Goal: Task Accomplishment & Management: Manage account settings

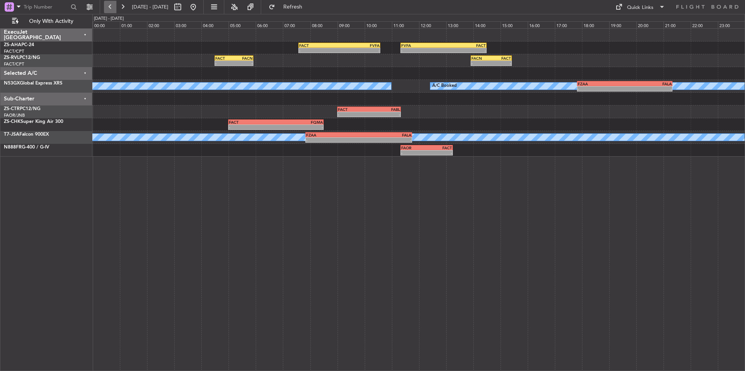
click at [108, 4] on button at bounding box center [110, 7] width 12 height 12
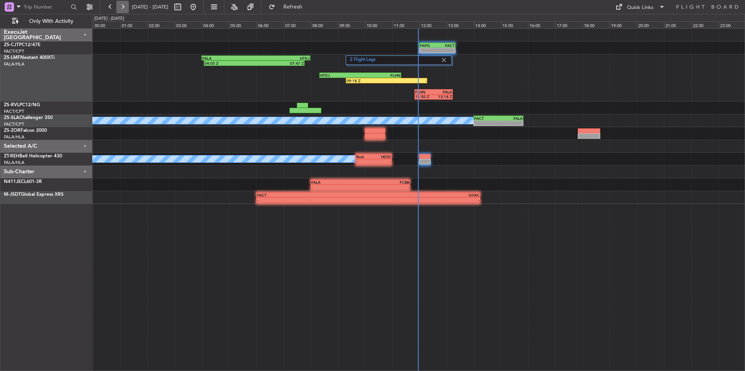
click at [117, 7] on button at bounding box center [122, 7] width 12 height 12
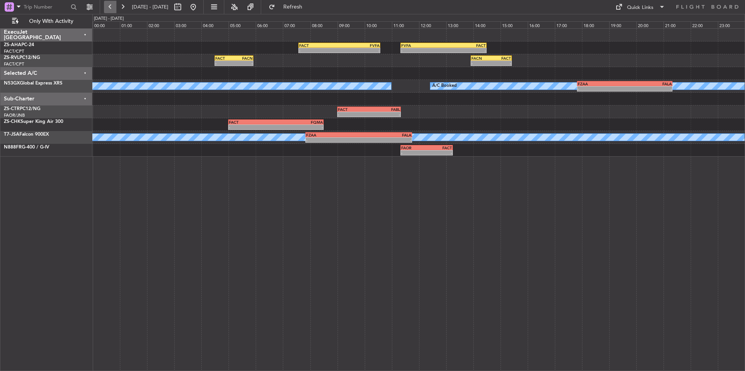
click at [112, 6] on button at bounding box center [110, 7] width 12 height 12
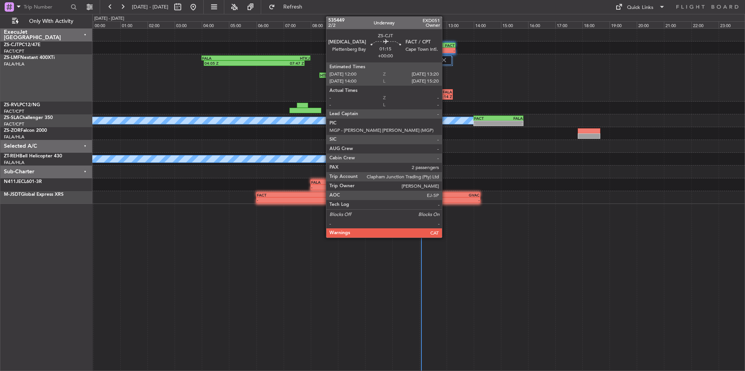
click at [445, 45] on div "FACT" at bounding box center [445, 45] width 17 height 5
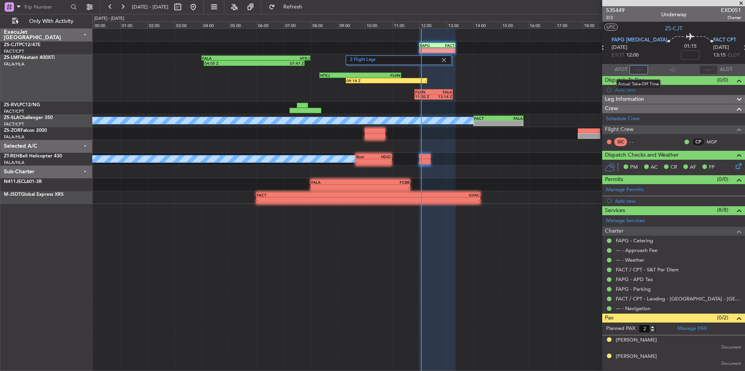
click at [642, 68] on input "text" at bounding box center [638, 69] width 19 height 9
type input "11:56"
drag, startPoint x: 740, startPoint y: 4, endPoint x: 547, endPoint y: 48, distance: 198.0
click at [740, 4] on span at bounding box center [741, 3] width 8 height 7
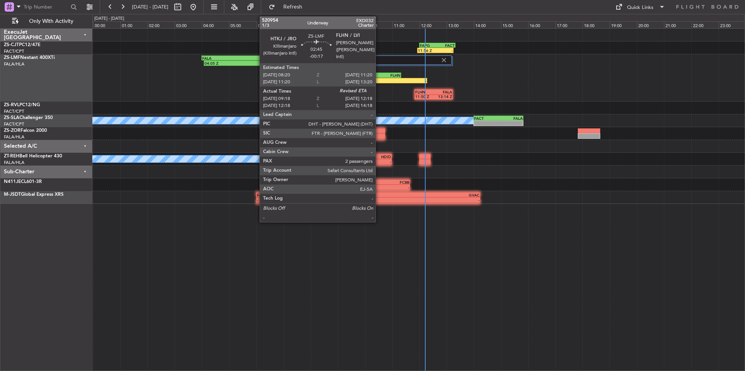
click at [379, 77] on div "2 Flight Legs 04:05 Z 07:47 Z FALA 04:00 Z HTKJ 08:00 Z 09:18 Z - HTKJ 08:20 Z …" at bounding box center [418, 77] width 652 height 47
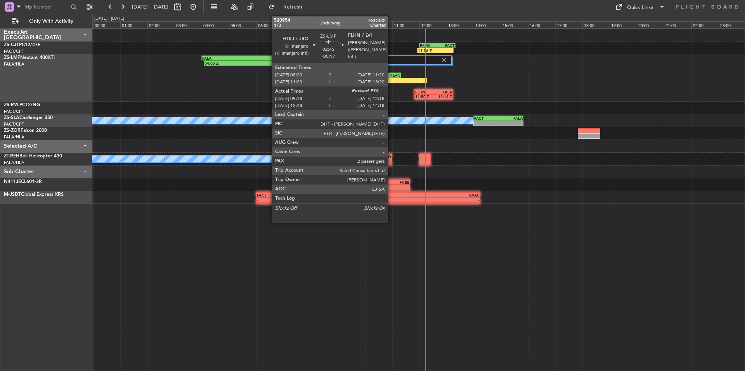
click at [391, 75] on div "FLHN" at bounding box center [380, 75] width 40 height 5
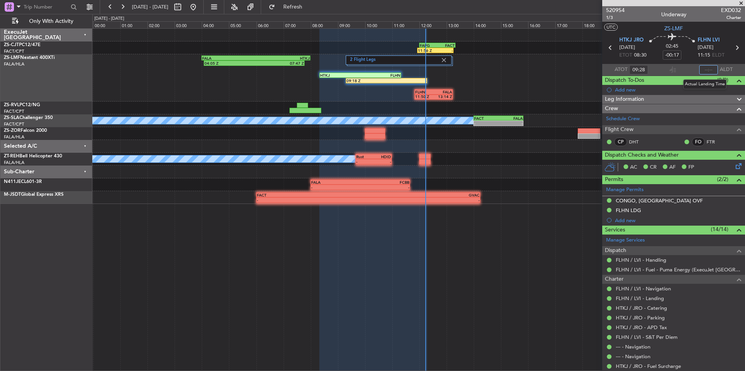
click at [704, 69] on input "text" at bounding box center [708, 69] width 19 height 9
type input "12:13"
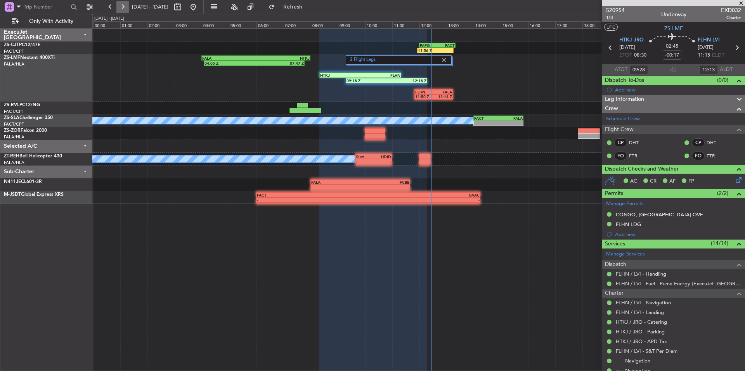
click at [126, 12] on button at bounding box center [122, 7] width 12 height 12
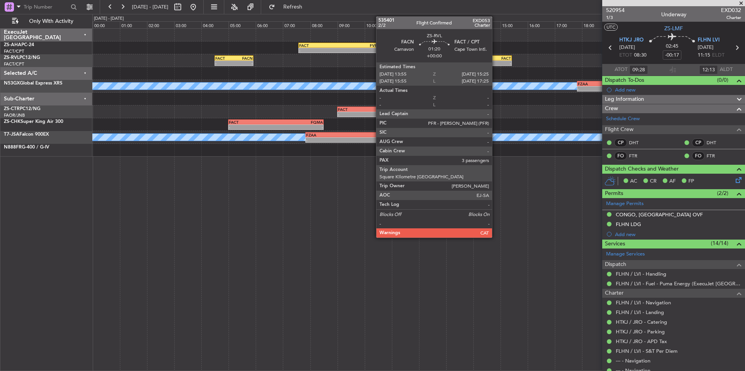
click at [495, 62] on div "-" at bounding box center [501, 63] width 20 height 5
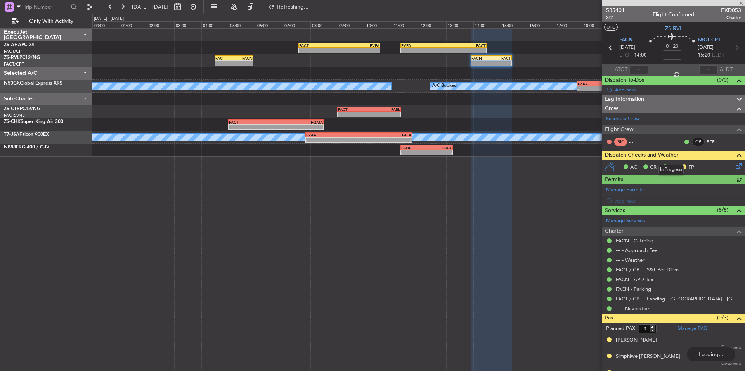
click at [734, 168] on icon at bounding box center [737, 165] width 6 height 6
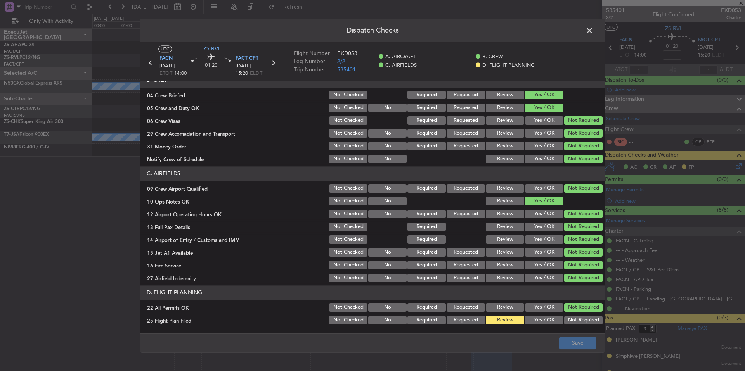
scroll to position [100, 0]
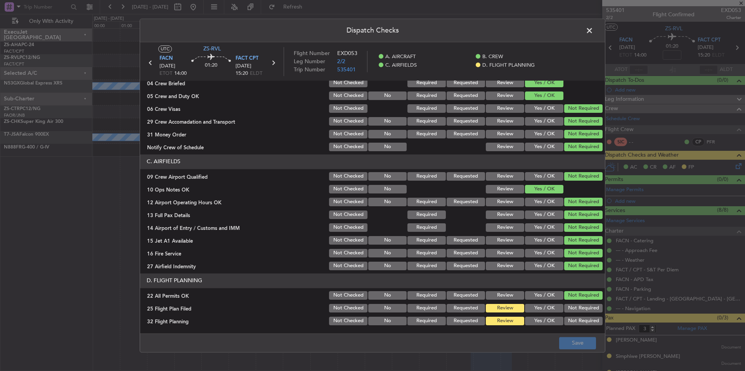
click at [544, 312] on button "Yes / OK" at bounding box center [544, 308] width 38 height 9
click at [542, 321] on button "Yes / OK" at bounding box center [544, 321] width 38 height 9
click at [569, 337] on footer "Save" at bounding box center [372, 343] width 465 height 19
click at [569, 338] on footer "Save" at bounding box center [372, 343] width 465 height 19
click at [593, 30] on span at bounding box center [593, 33] width 0 height 16
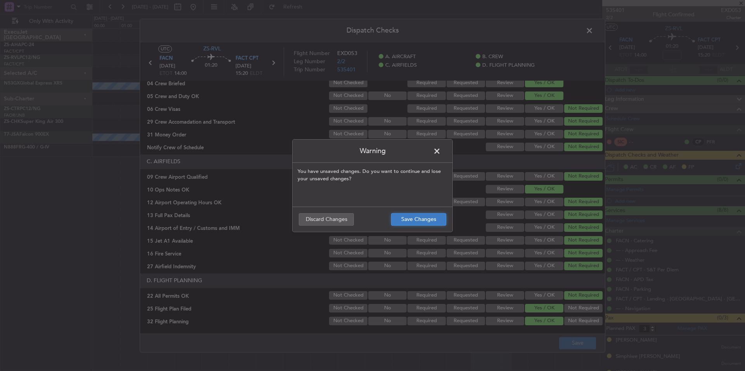
click at [419, 221] on button "Save Changes" at bounding box center [418, 219] width 55 height 12
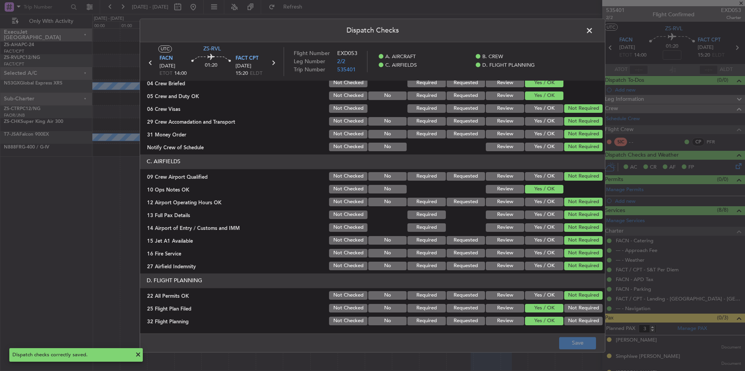
click at [593, 29] on span at bounding box center [593, 33] width 0 height 16
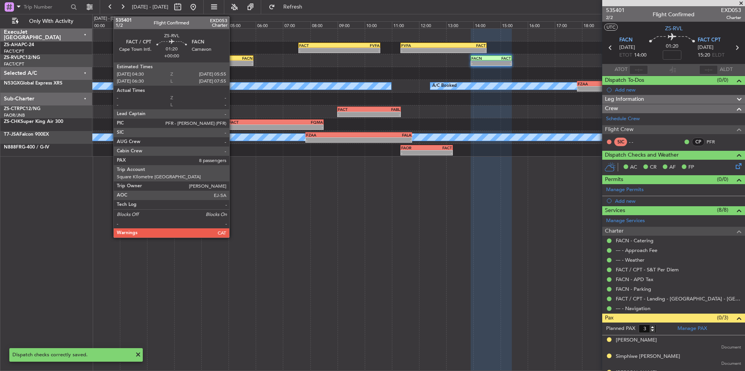
click at [233, 59] on div "FACT" at bounding box center [224, 58] width 19 height 5
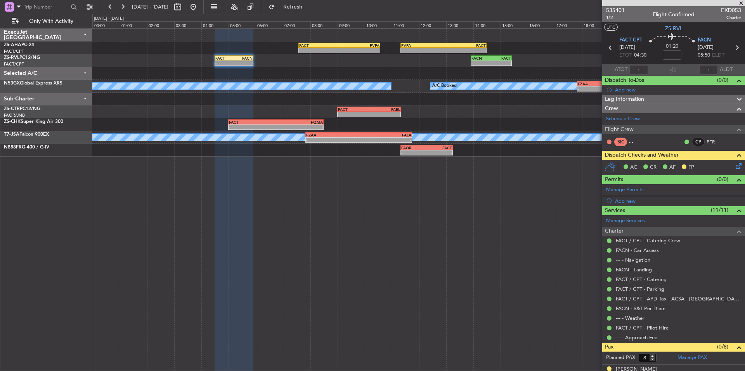
click at [734, 167] on icon at bounding box center [737, 165] width 6 height 6
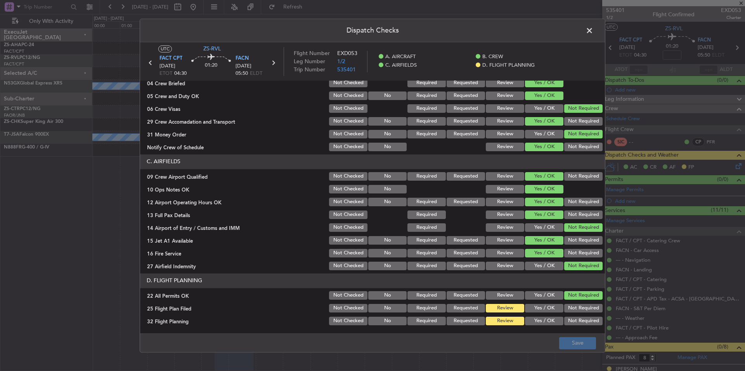
click at [550, 306] on button "Yes / OK" at bounding box center [544, 308] width 38 height 9
click at [550, 315] on section "D. FLIGHT PLANNING 22 All Permits OK Not Checked No Required Requested Review Y…" at bounding box center [372, 299] width 465 height 53
click at [551, 319] on button "Yes / OK" at bounding box center [544, 321] width 38 height 9
click at [562, 331] on main "UTC ZS-RVL FACT CPT [DATE] ETOT 04:30 01:20 FACN [DATE] 05:50 ELDT Flight Numbe…" at bounding box center [372, 189] width 465 height 294
click at [566, 339] on button "Save" at bounding box center [577, 343] width 37 height 12
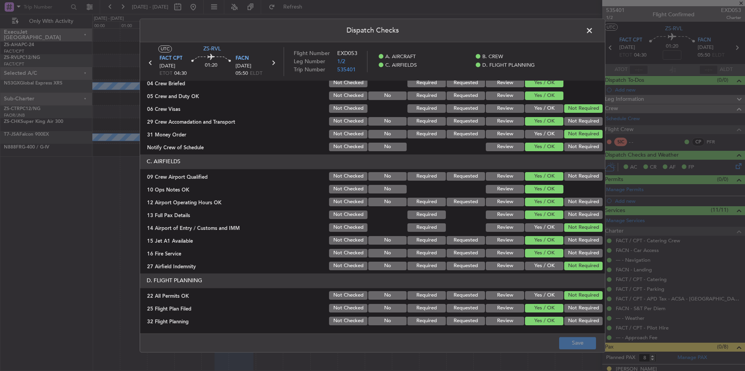
click at [593, 32] on span at bounding box center [593, 33] width 0 height 16
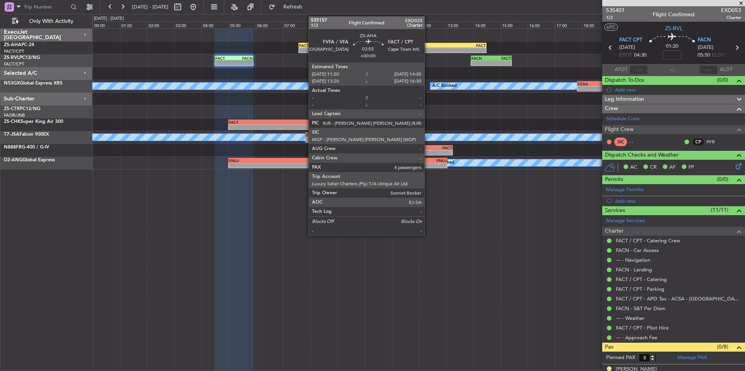
click at [428, 49] on div "-" at bounding box center [422, 50] width 42 height 5
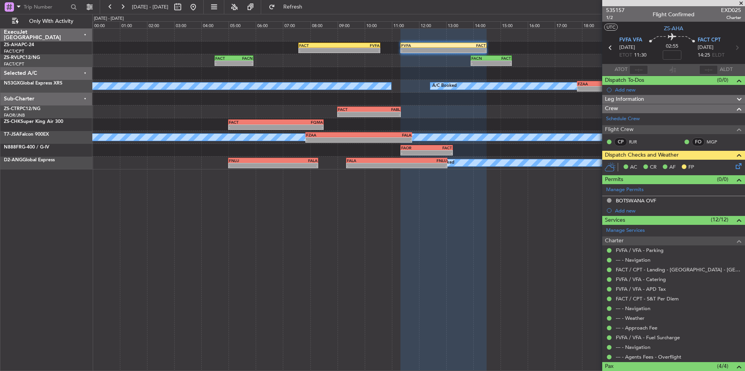
click at [734, 163] on icon at bounding box center [737, 165] width 6 height 6
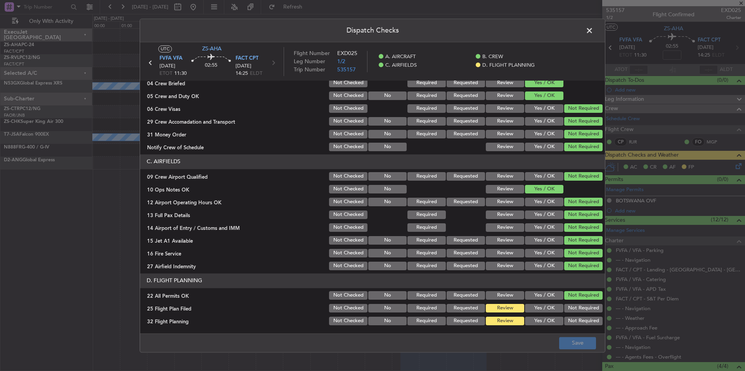
click at [533, 312] on button "Yes / OK" at bounding box center [544, 308] width 38 height 9
click at [533, 321] on button "Yes / OK" at bounding box center [544, 321] width 38 height 9
click at [570, 342] on button "Save" at bounding box center [577, 343] width 37 height 12
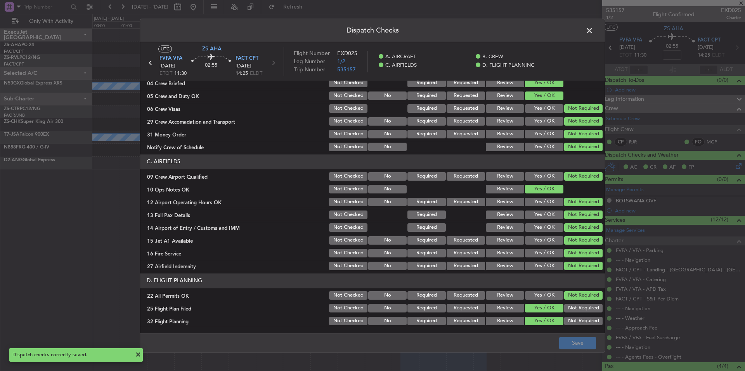
click at [593, 35] on span at bounding box center [593, 33] width 0 height 16
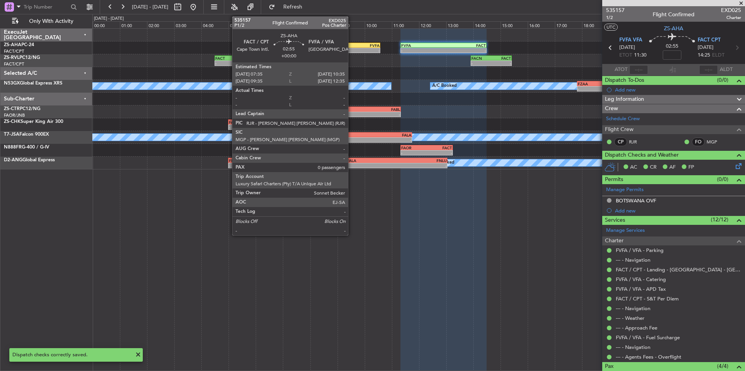
click at [351, 48] on div "- -" at bounding box center [339, 50] width 82 height 5
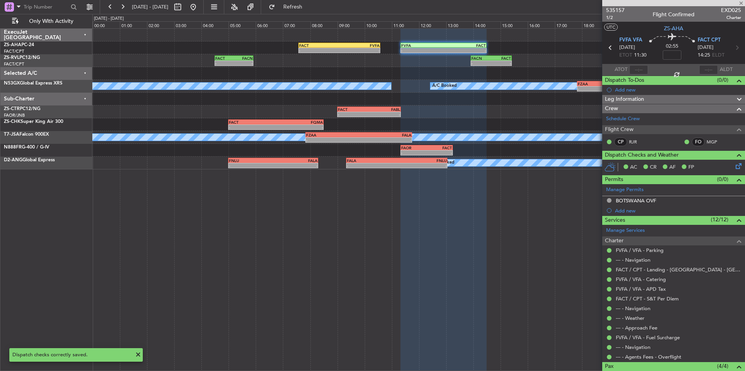
type input "0"
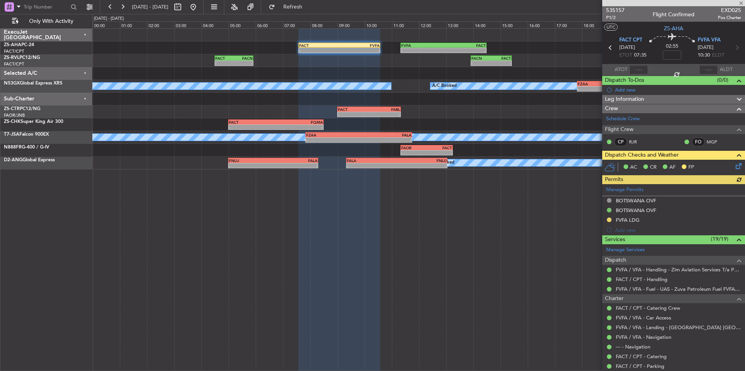
click at [737, 166] on icon at bounding box center [737, 165] width 6 height 6
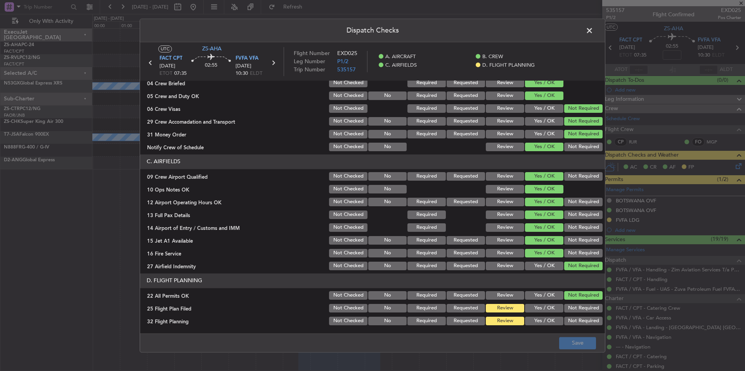
click at [544, 320] on button "Yes / OK" at bounding box center [544, 321] width 38 height 9
click at [543, 310] on button "Yes / OK" at bounding box center [544, 308] width 38 height 9
click at [568, 341] on button "Save" at bounding box center [577, 343] width 37 height 12
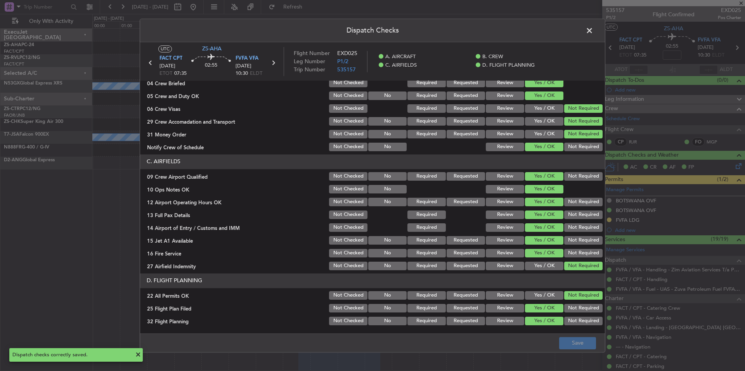
click at [593, 31] on span at bounding box center [593, 33] width 0 height 16
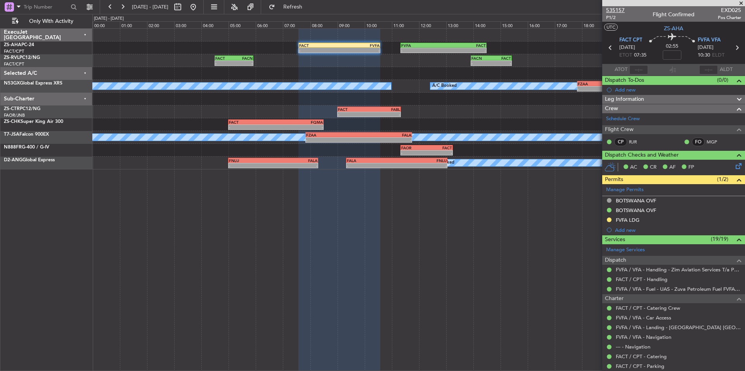
click at [618, 10] on span "535157" at bounding box center [615, 10] width 19 height 8
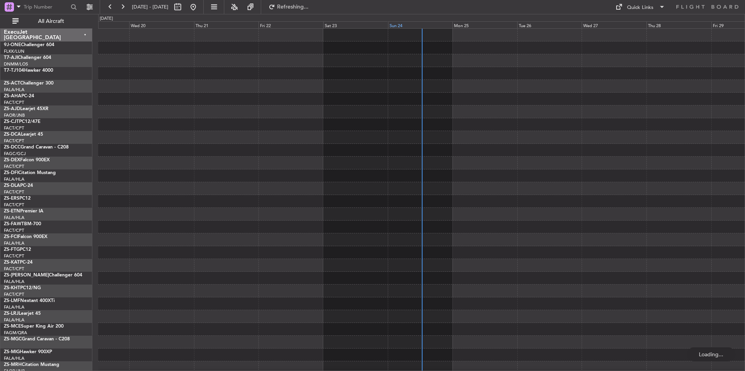
click at [441, 23] on div "Sun 24" at bounding box center [420, 24] width 65 height 7
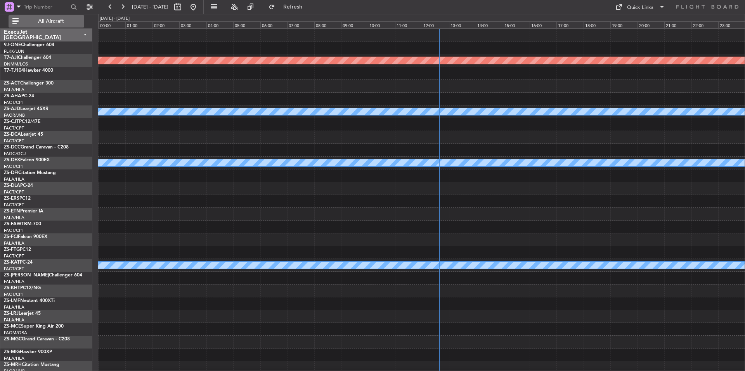
click at [65, 19] on span "All Aircraft" at bounding box center [51, 21] width 62 height 5
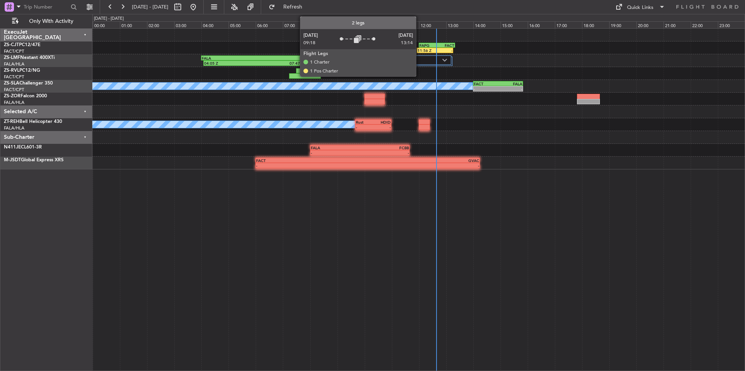
click at [419, 63] on label "2 Flight Legs" at bounding box center [395, 60] width 93 height 7
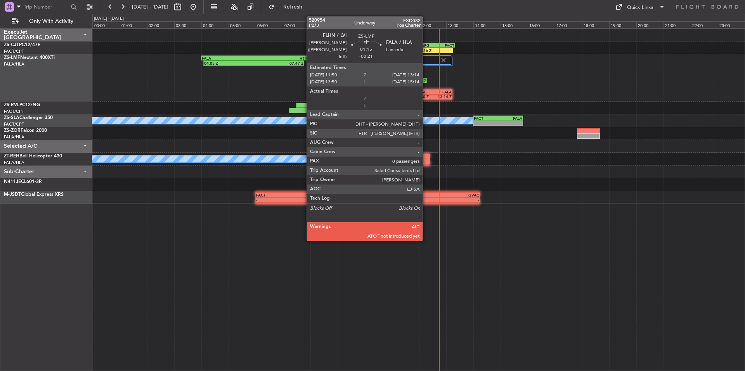
click at [426, 94] on div "11:50 Z" at bounding box center [424, 96] width 18 height 5
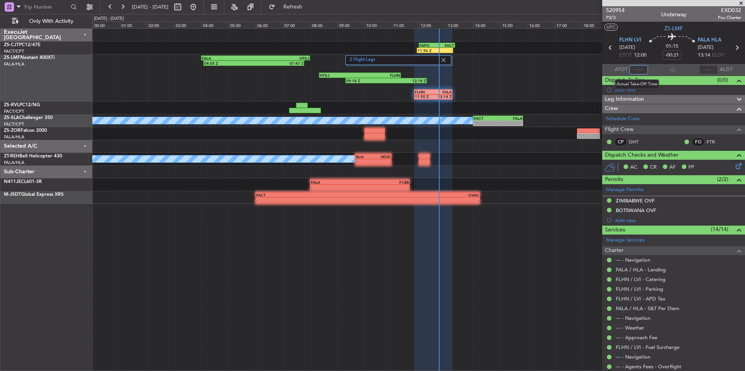
click at [641, 69] on input "text" at bounding box center [638, 69] width 19 height 9
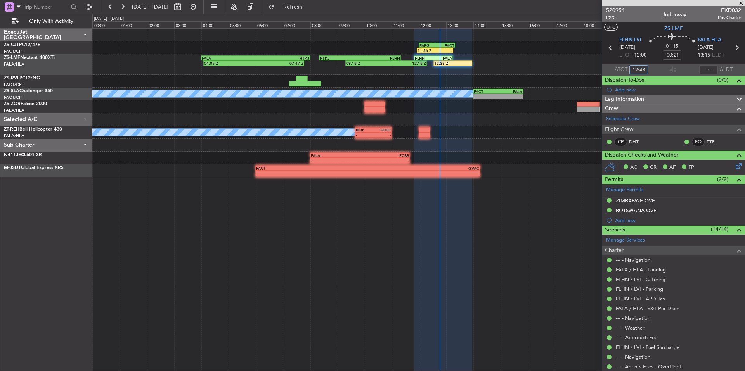
type input "12:43"
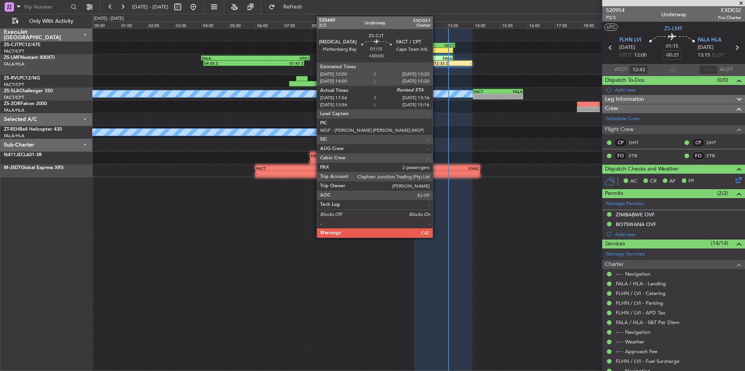
click at [436, 48] on div "11:56 Z - FAPG 12:00 Z FACT 13:20 Z" at bounding box center [418, 48] width 652 height 13
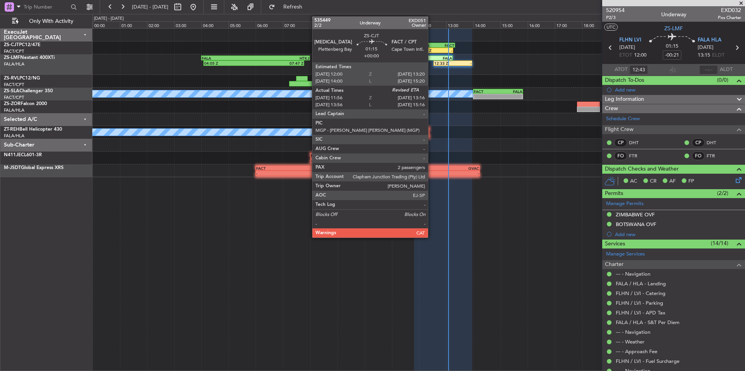
click at [431, 50] on div "11:56 Z" at bounding box center [425, 50] width 17 height 5
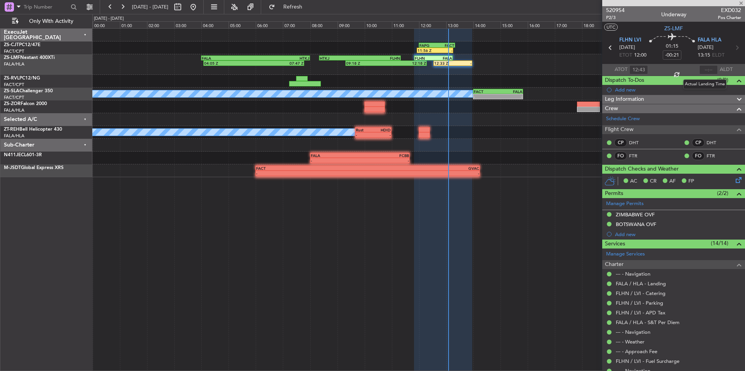
type input "11:56"
type input "2"
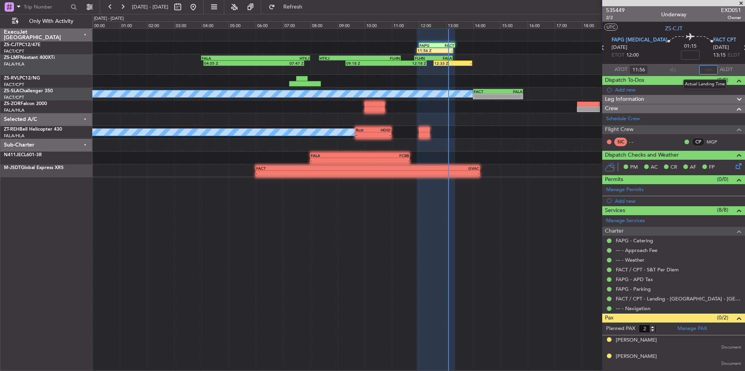
click at [706, 71] on input "text" at bounding box center [708, 69] width 19 height 9
type input "13:05"
